Goal: Obtain resource: Obtain resource

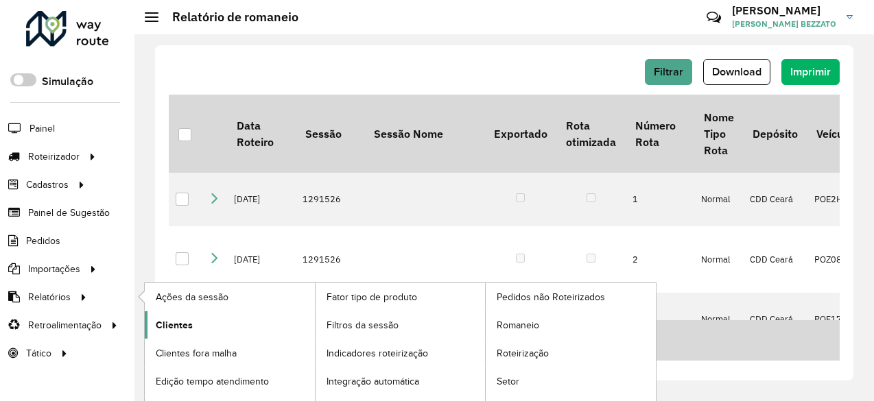
click at [171, 319] on span "Clientes" at bounding box center [174, 325] width 37 height 14
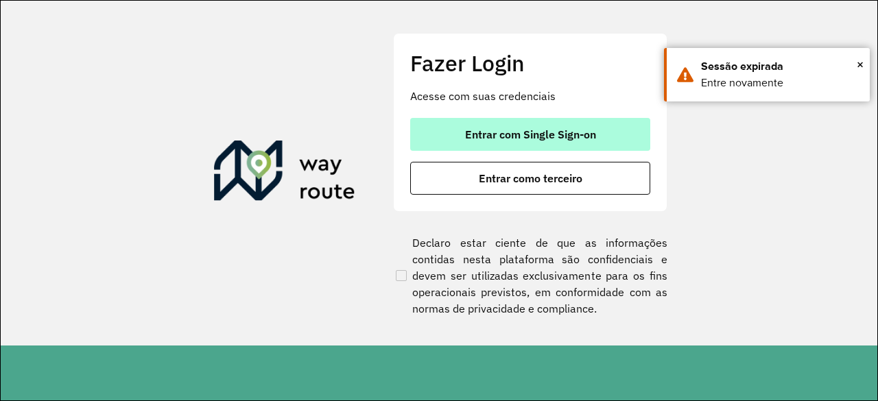
click at [534, 129] on span "Entrar com Single Sign-on" at bounding box center [530, 134] width 131 height 11
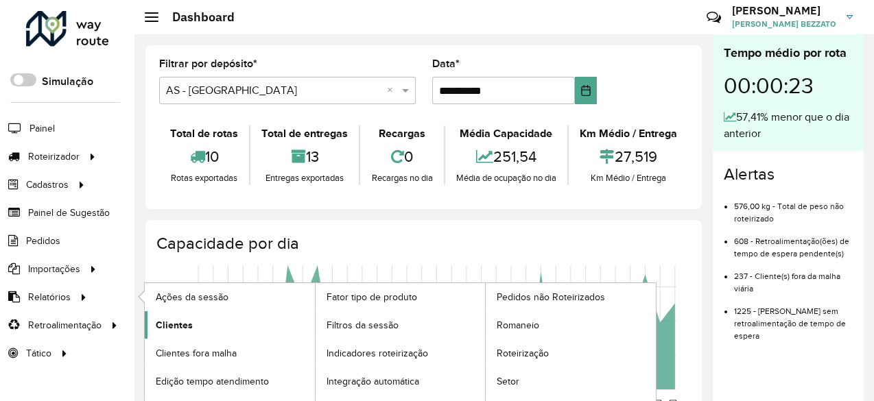
click at [172, 321] on span "Clientes" at bounding box center [174, 325] width 37 height 14
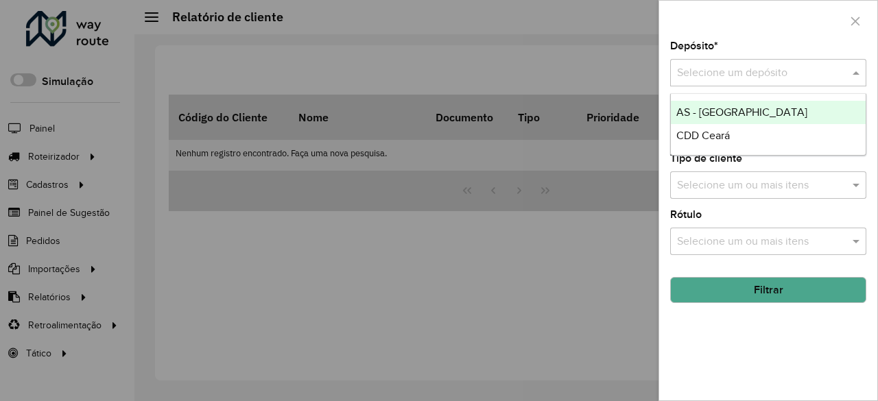
click at [793, 82] on div "Selecione um depósito" at bounding box center [768, 72] width 196 height 27
click at [734, 104] on div "AS - Ceará" at bounding box center [768, 112] width 195 height 23
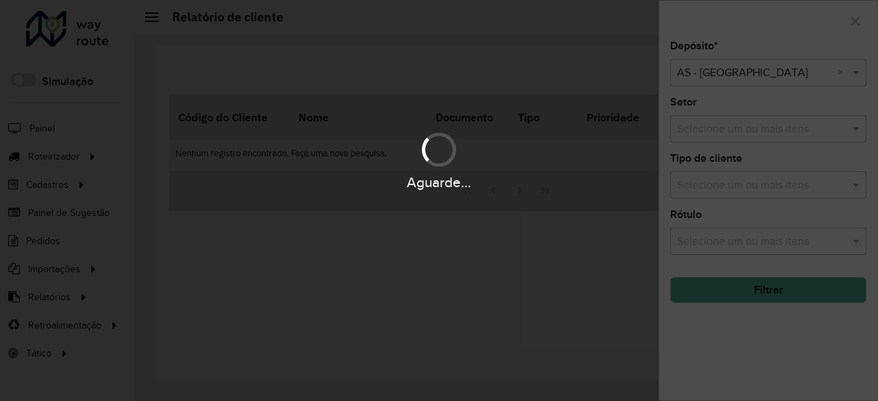
click at [769, 73] on div "Aguarde..." at bounding box center [439, 200] width 878 height 401
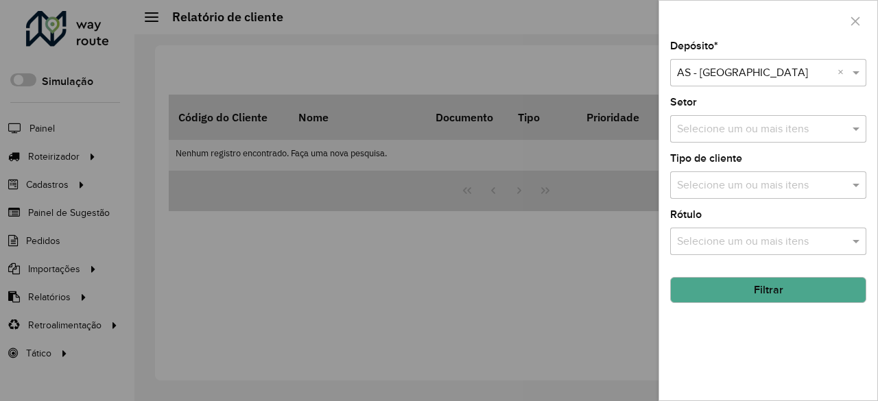
click at [709, 80] on input "text" at bounding box center [754, 73] width 155 height 16
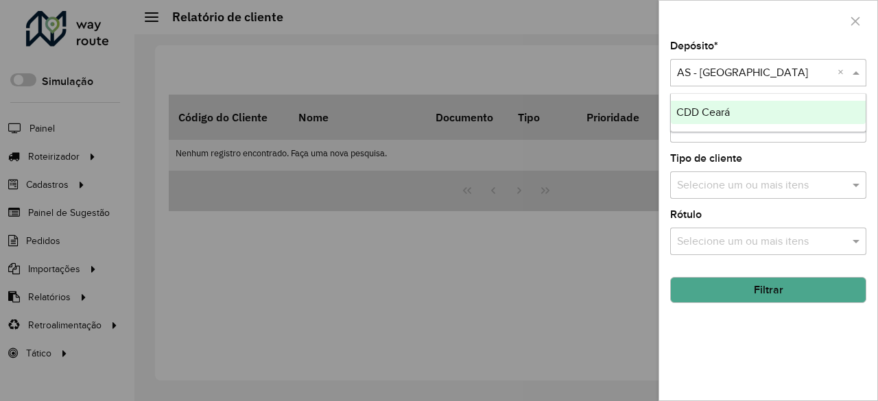
click at [713, 110] on span "CDD Ceará" at bounding box center [702, 112] width 53 height 12
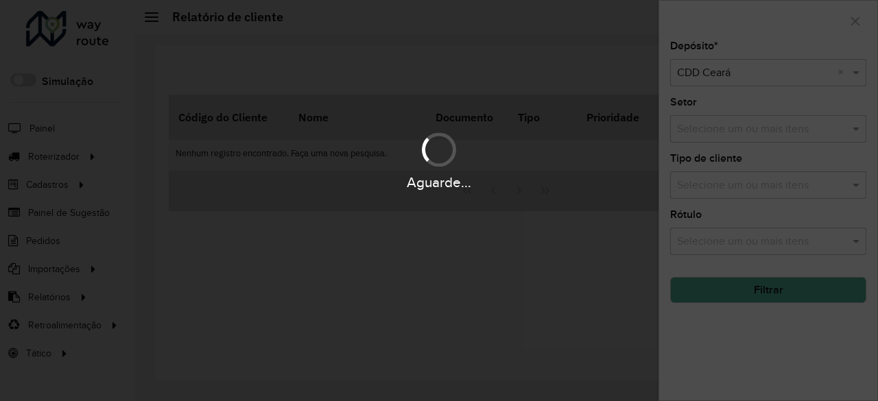
drag, startPoint x: 709, startPoint y: 270, endPoint x: 719, endPoint y: 274, distance: 10.7
click at [713, 271] on div "Aguarde..." at bounding box center [439, 200] width 878 height 401
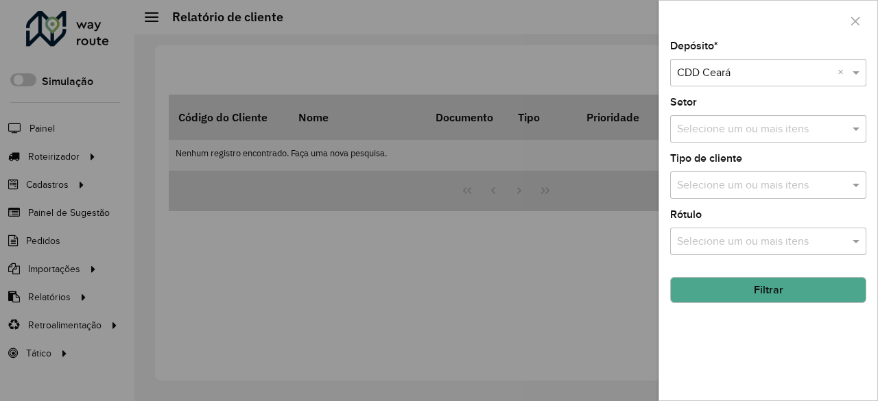
click at [725, 279] on button "Filtrar" at bounding box center [768, 290] width 196 height 26
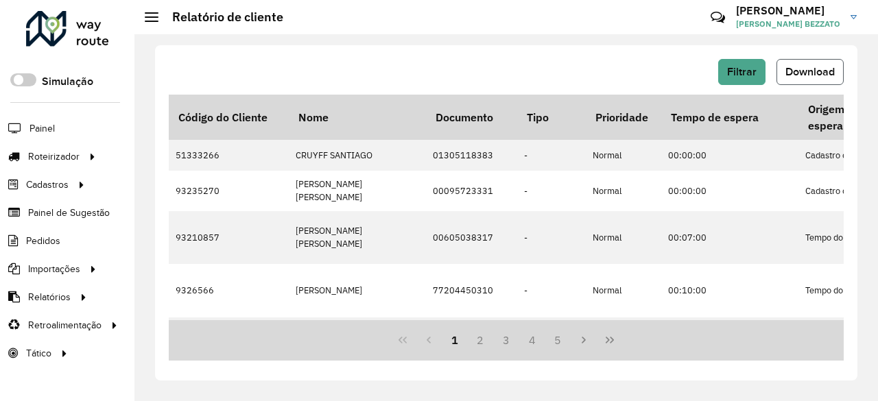
click at [809, 76] on span "Download" at bounding box center [809, 72] width 49 height 12
click at [654, 67] on div "Filtrar Download" at bounding box center [506, 72] width 675 height 26
